Goal: Feedback & Contribution: Leave review/rating

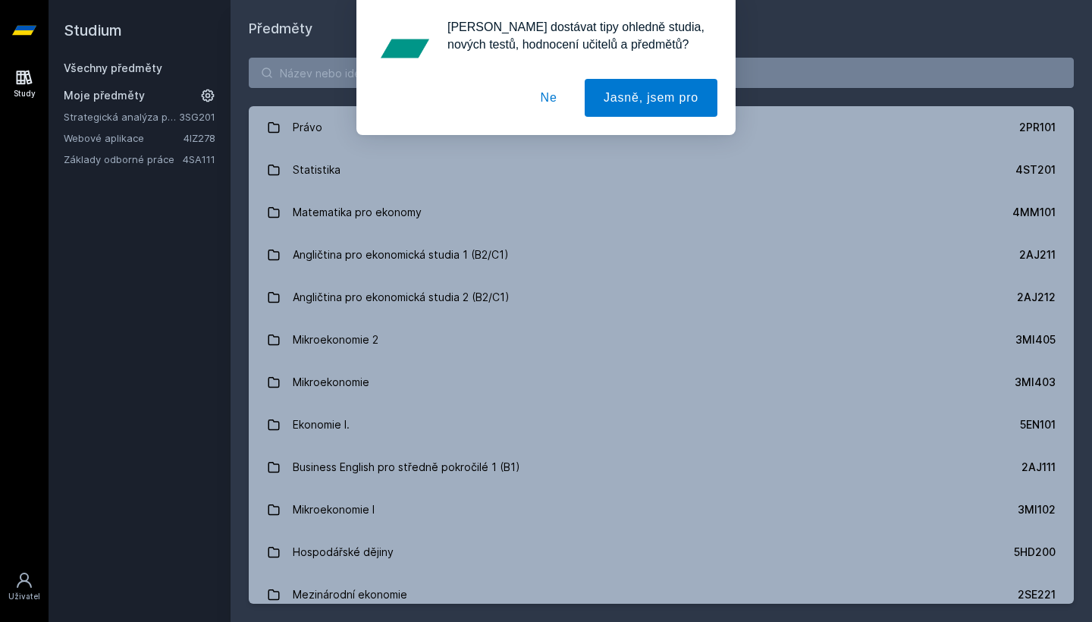
click at [542, 99] on button "Ne" at bounding box center [549, 98] width 55 height 38
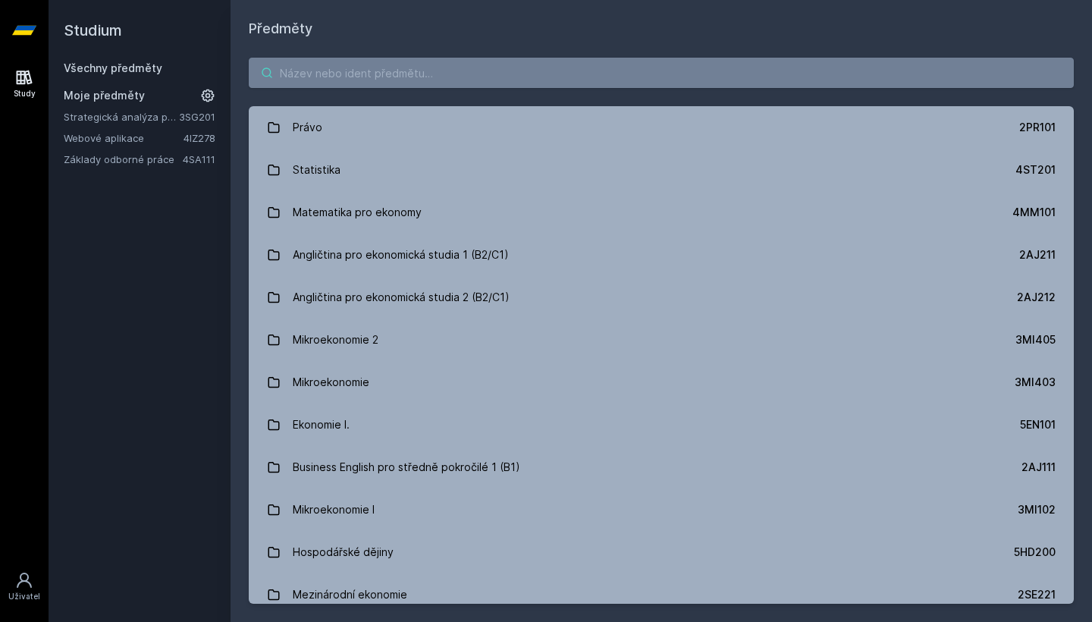
click at [517, 66] on input "search" at bounding box center [661, 73] width 825 height 30
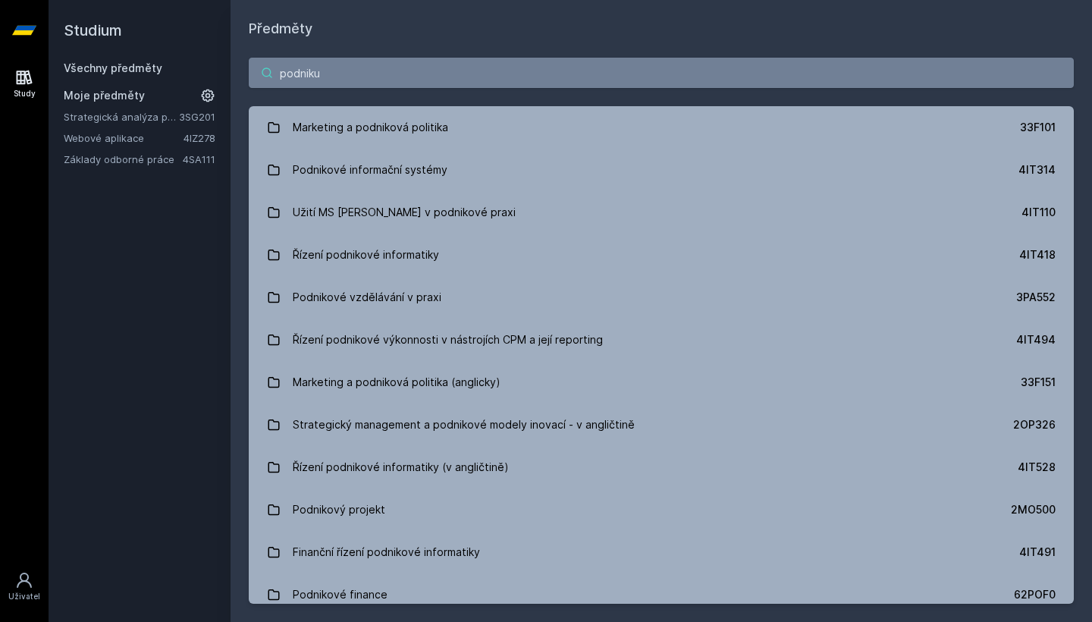
type input "podniku"
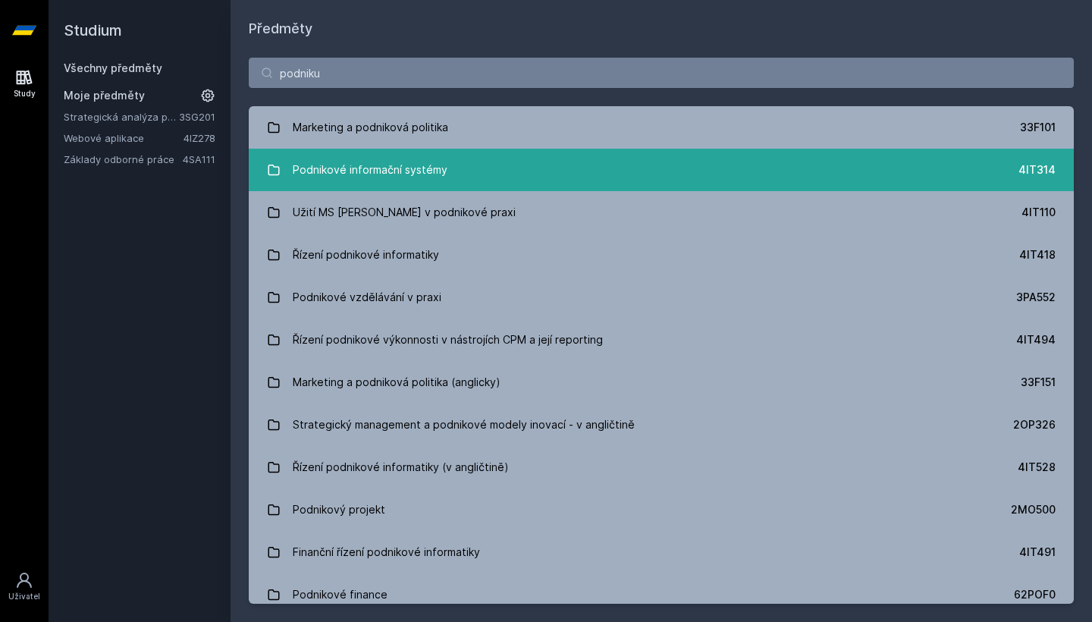
drag, startPoint x: 517, startPoint y: 66, endPoint x: 372, endPoint y: 174, distance: 181.6
click at [372, 174] on div "Podnikové informační systémy" at bounding box center [370, 170] width 155 height 30
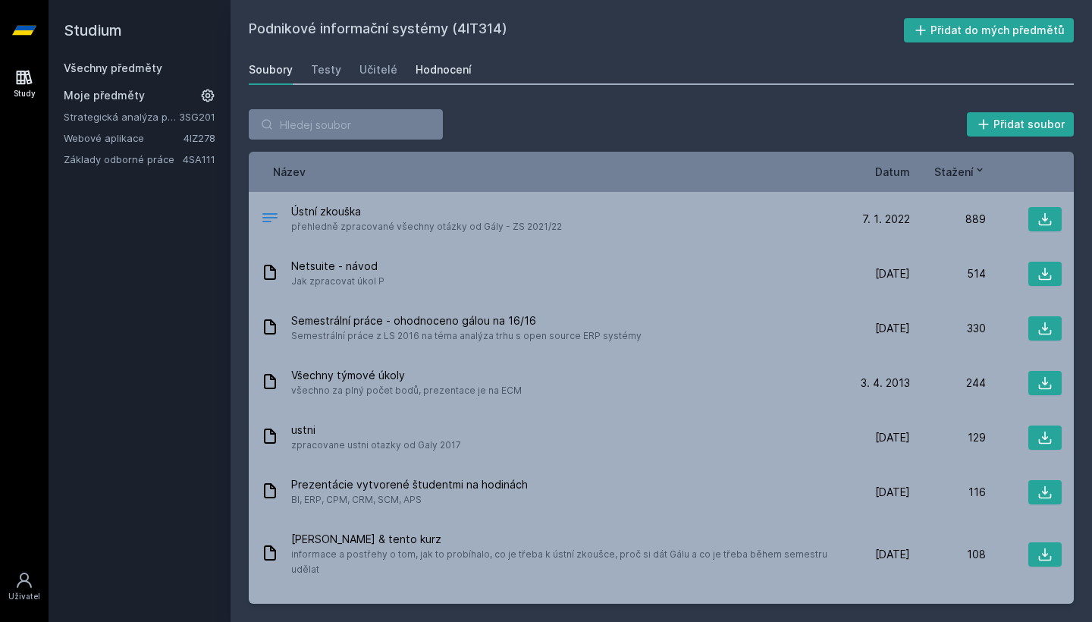
click at [416, 63] on div "Hodnocení" at bounding box center [444, 69] width 56 height 15
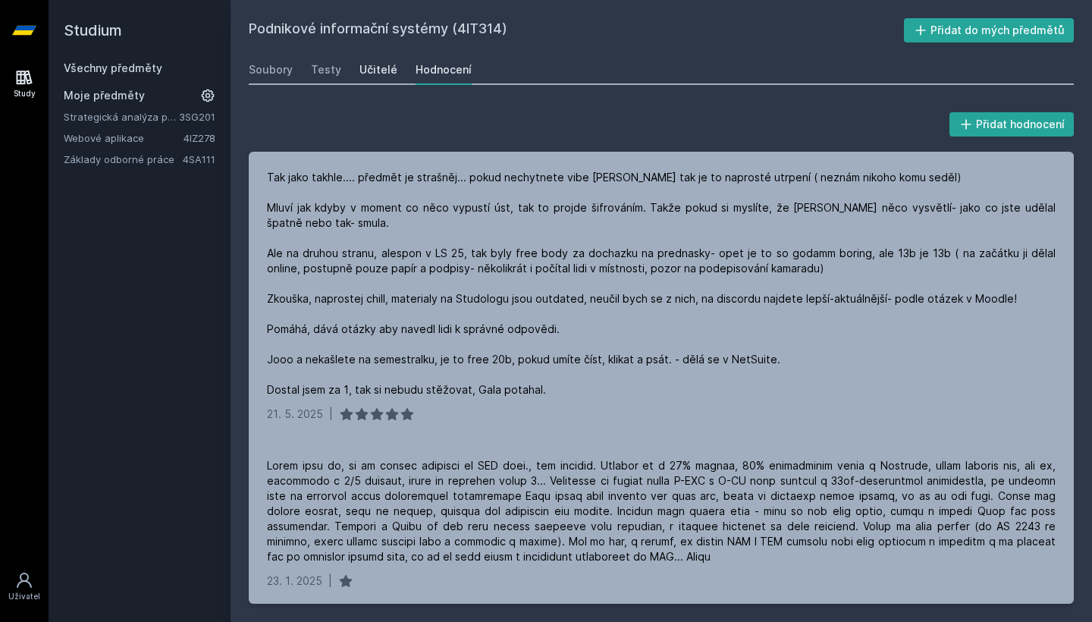
click at [374, 79] on link "Učitelé" at bounding box center [379, 70] width 38 height 30
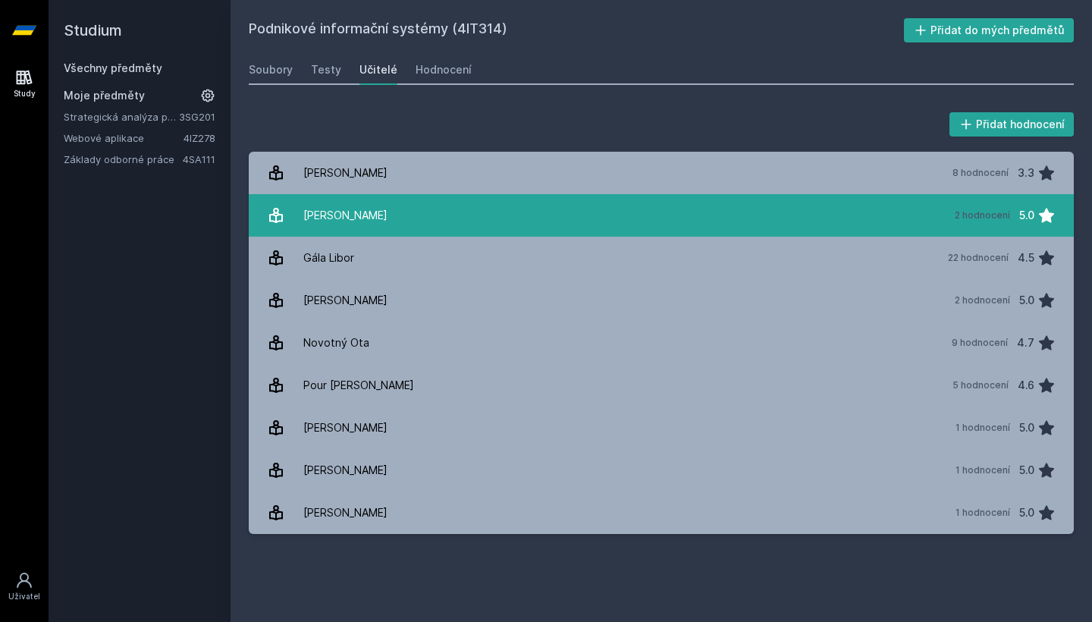
click at [445, 221] on link "[PERSON_NAME] 2 hodnocení 5.0" at bounding box center [661, 215] width 825 height 42
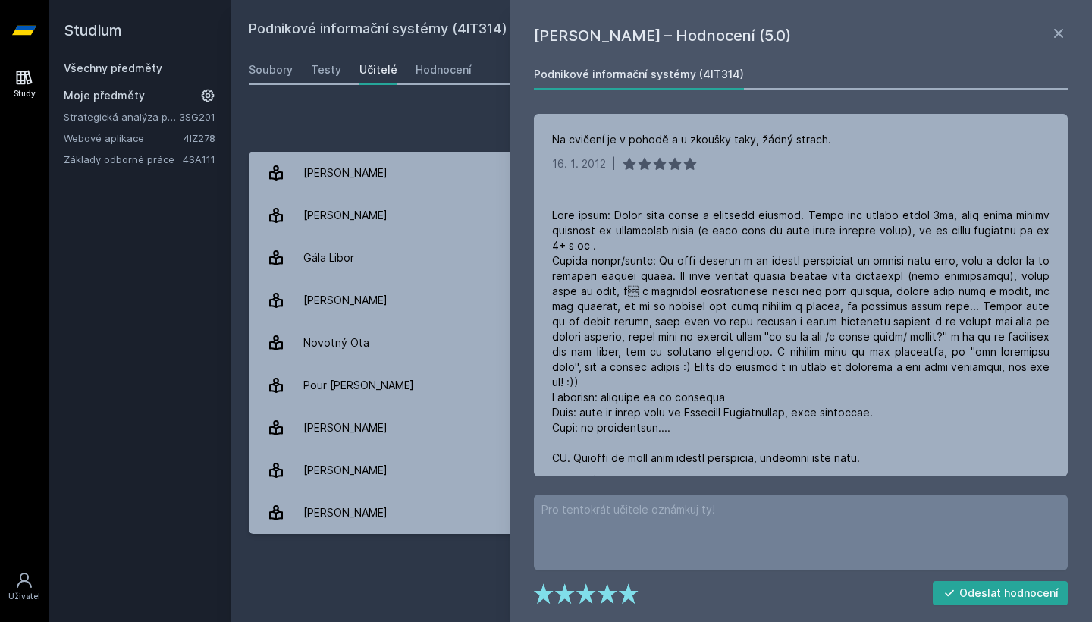
click at [451, 123] on div "Přidat hodnocení" at bounding box center [661, 124] width 825 height 30
click at [447, 98] on div "Přidat hodnocení [PERSON_NAME] – Hodnocení (5.0) Podnikové informační systémy (…" at bounding box center [662, 321] width 862 height 461
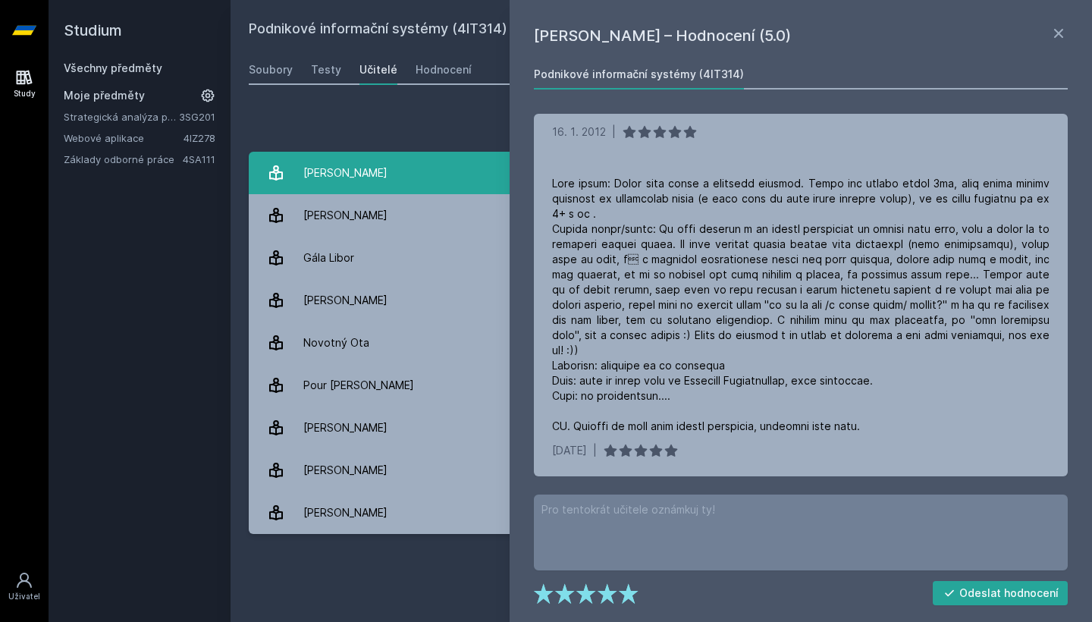
scroll to position [32, 0]
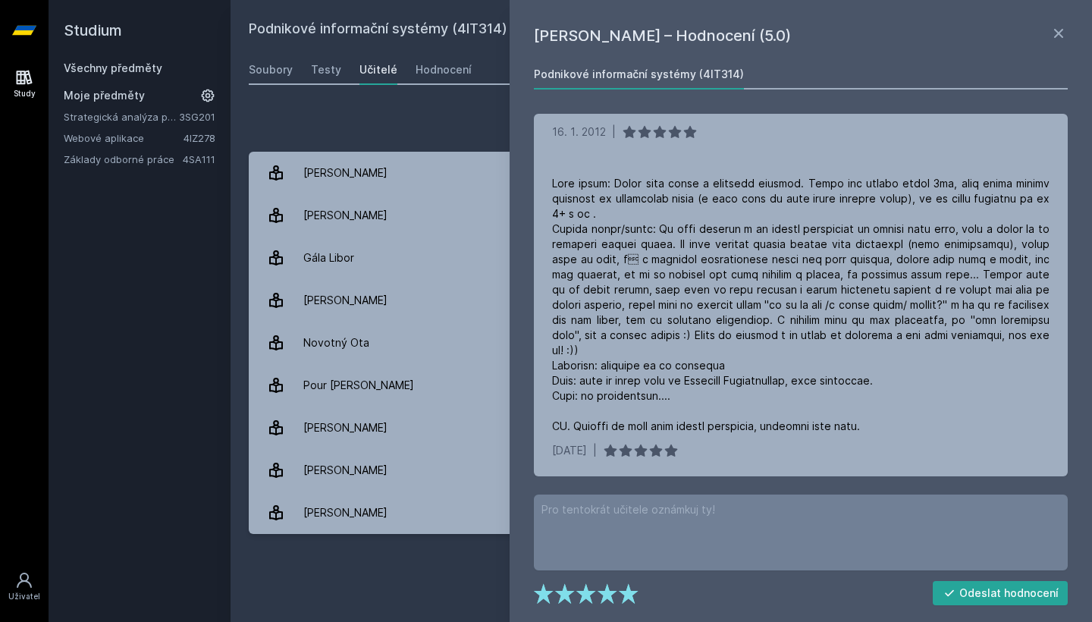
click at [420, 113] on div "Přidat hodnocení" at bounding box center [661, 124] width 825 height 30
click at [1045, 31] on h1 "[PERSON_NAME] – Hodnocení (5.0)" at bounding box center [792, 35] width 516 height 23
click at [1057, 31] on icon at bounding box center [1058, 33] width 9 height 9
